Goal: Task Accomplishment & Management: Manage account settings

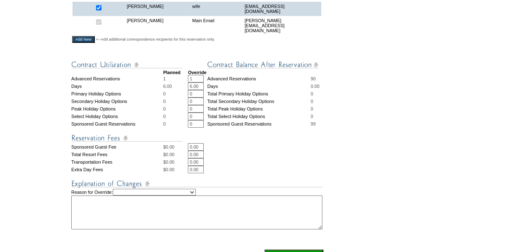
scroll to position [368, 0]
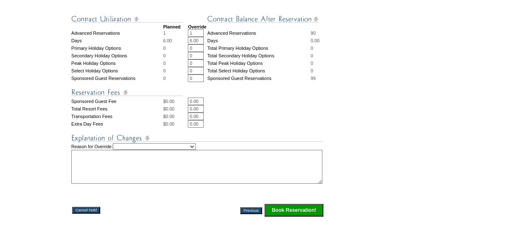
click at [310, 207] on input "Book Reservation!" at bounding box center [293, 210] width 59 height 13
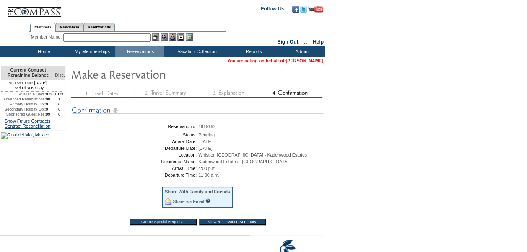
click at [313, 63] on link "[PERSON_NAME]" at bounding box center [304, 60] width 37 height 5
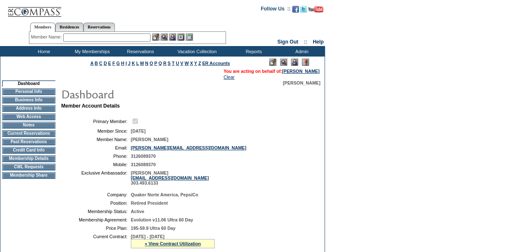
click at [49, 136] on td "Current Reservations" at bounding box center [28, 133] width 53 height 7
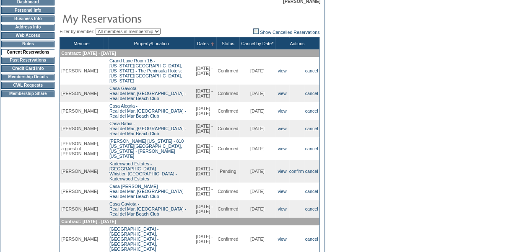
scroll to position [87, 0]
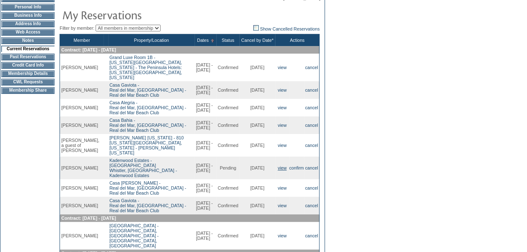
click at [277, 171] on link "view" at bounding box center [281, 168] width 9 height 5
